Goal: Find specific page/section: Find specific page/section

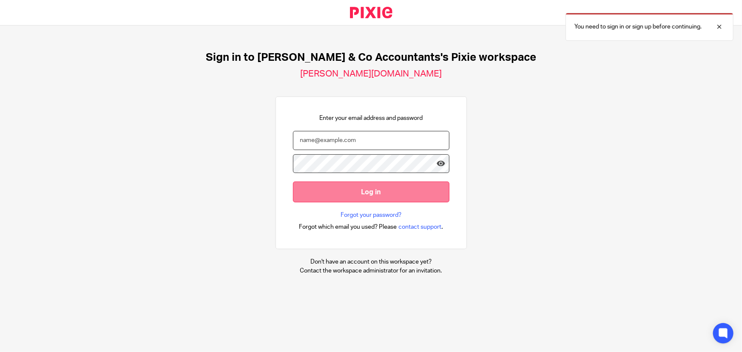
type input "[EMAIL_ADDRESS][DOMAIN_NAME]"
click at [366, 190] on input "Log in" at bounding box center [371, 192] width 156 height 21
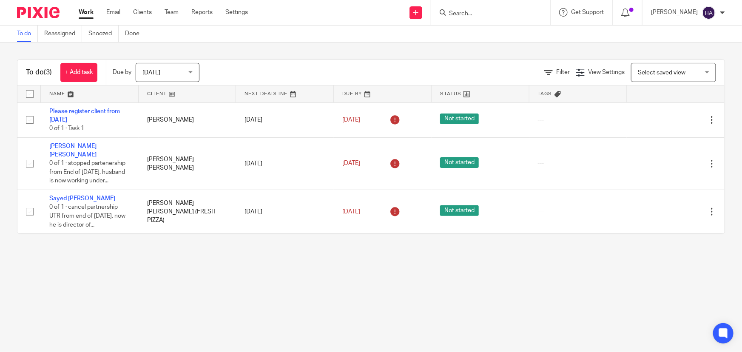
click at [480, 14] on input "Search" at bounding box center [486, 14] width 77 height 8
type input "vrax"
click at [483, 37] on link at bounding box center [508, 37] width 124 height 20
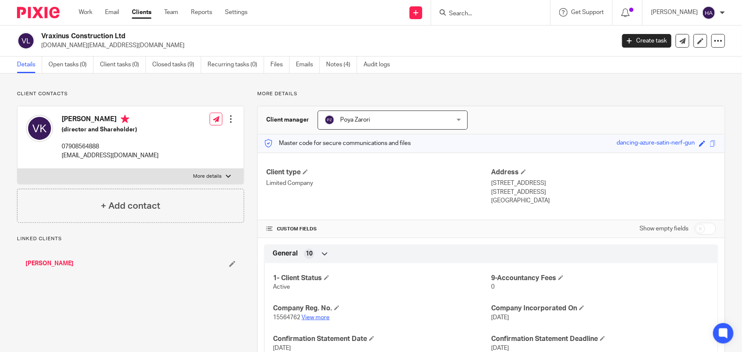
click at [323, 315] on link "View more" at bounding box center [315, 318] width 28 height 6
